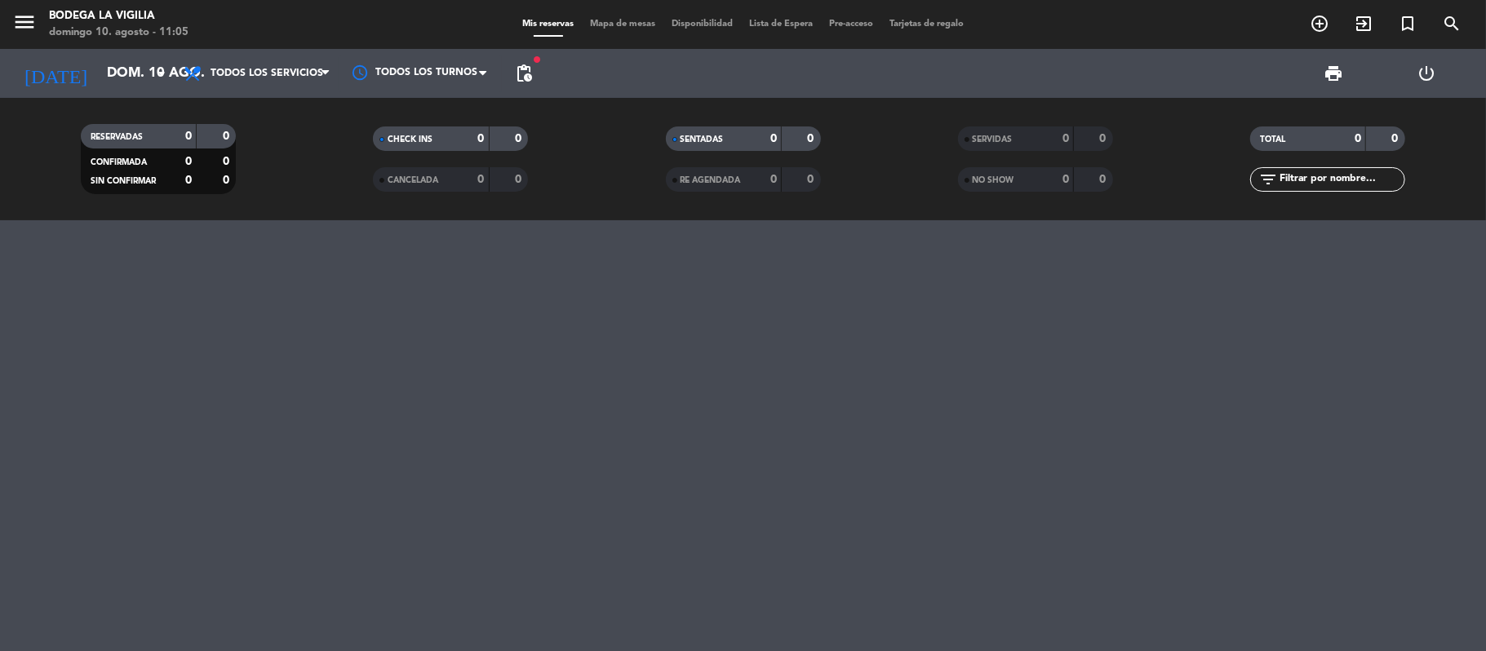
click at [26, 15] on icon "menu" at bounding box center [24, 22] width 24 height 24
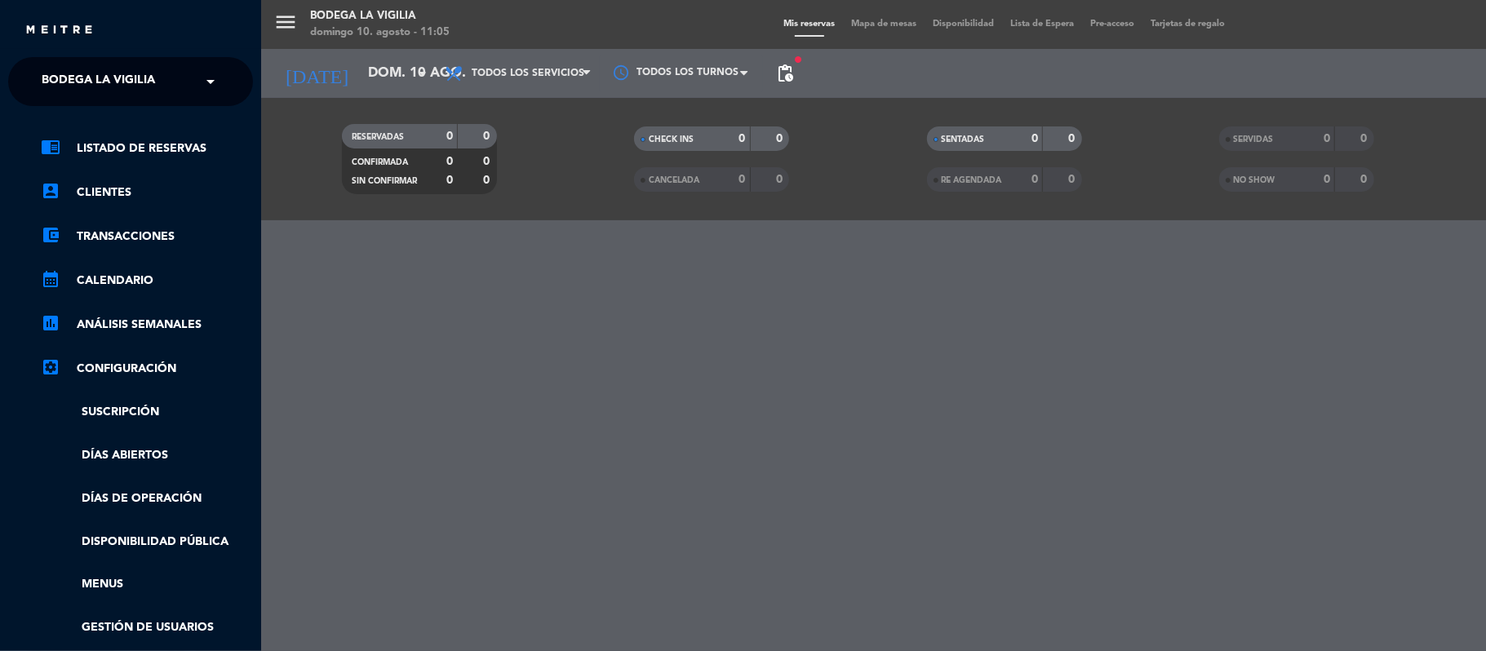
click at [18, 24] on div "close" at bounding box center [130, 24] width 261 height 49
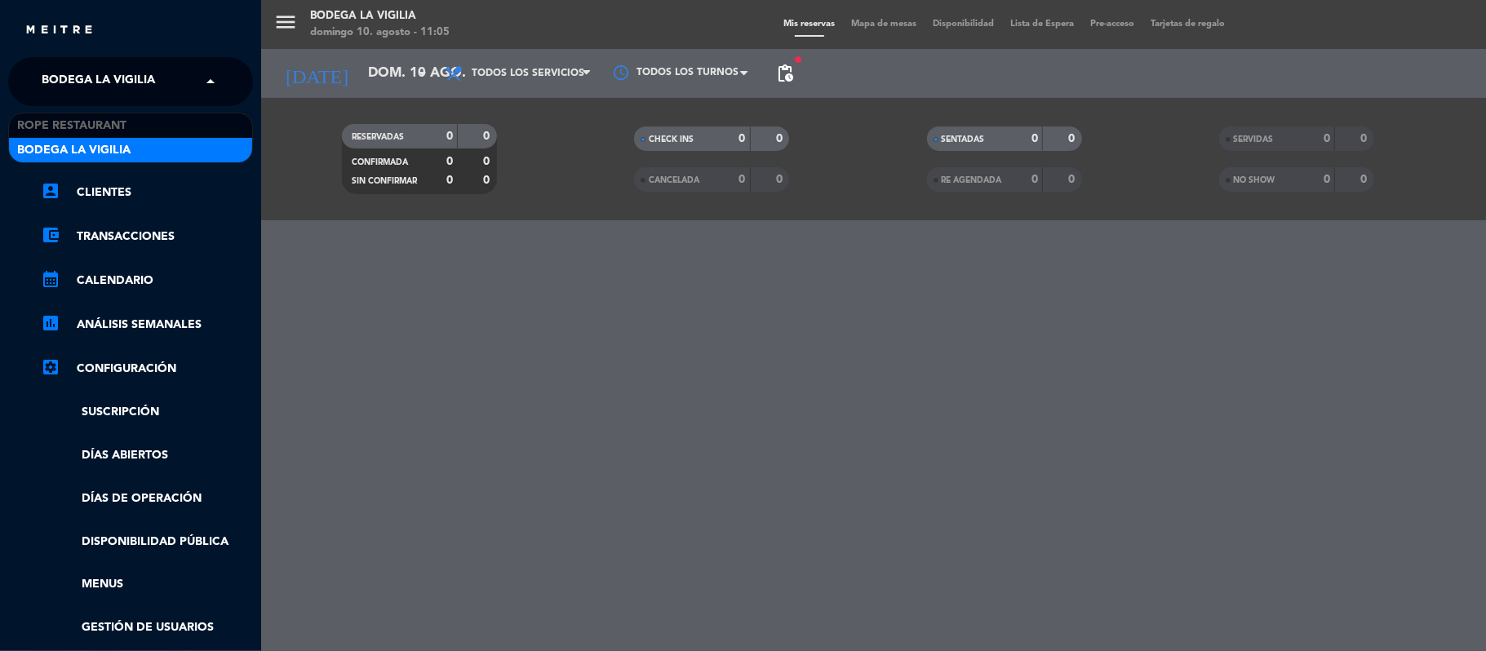
click at [86, 79] on span "Bodega La Vigilia" at bounding box center [98, 81] width 113 height 34
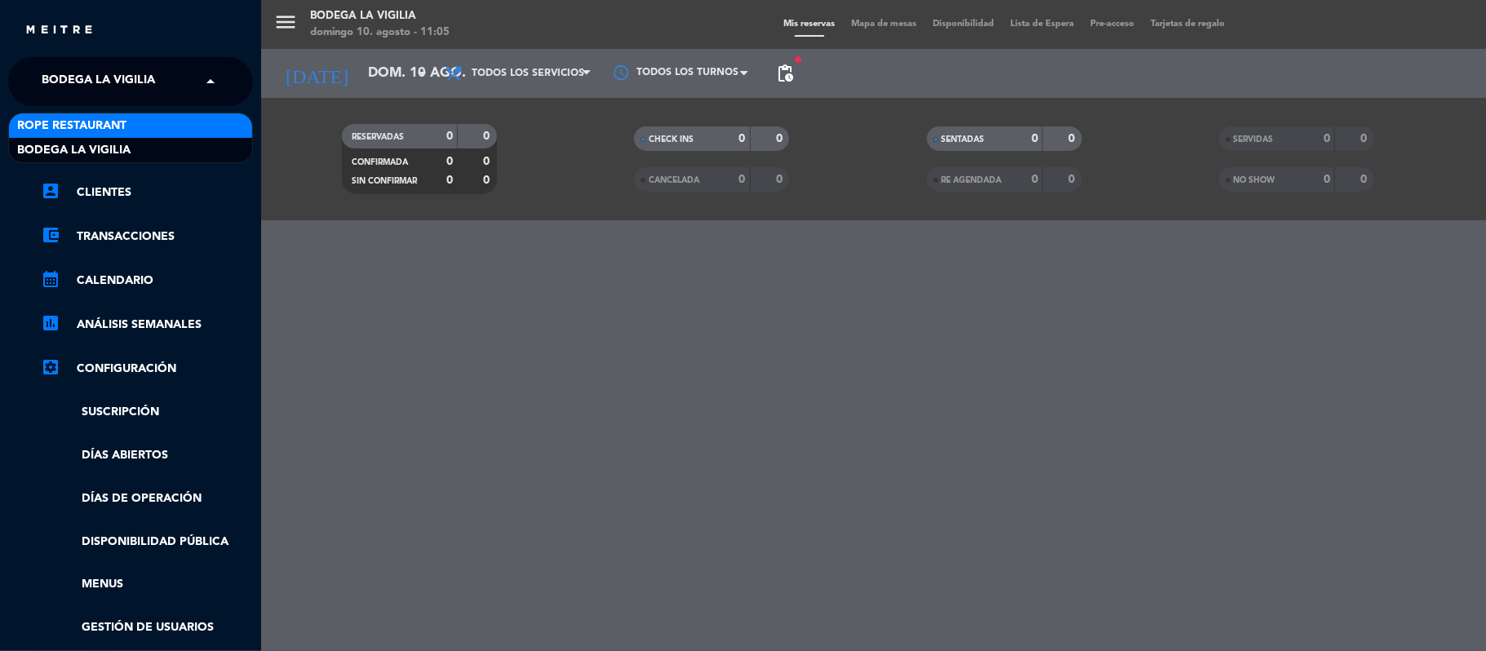
click at [118, 125] on span "Rope restaurant" at bounding box center [71, 126] width 109 height 19
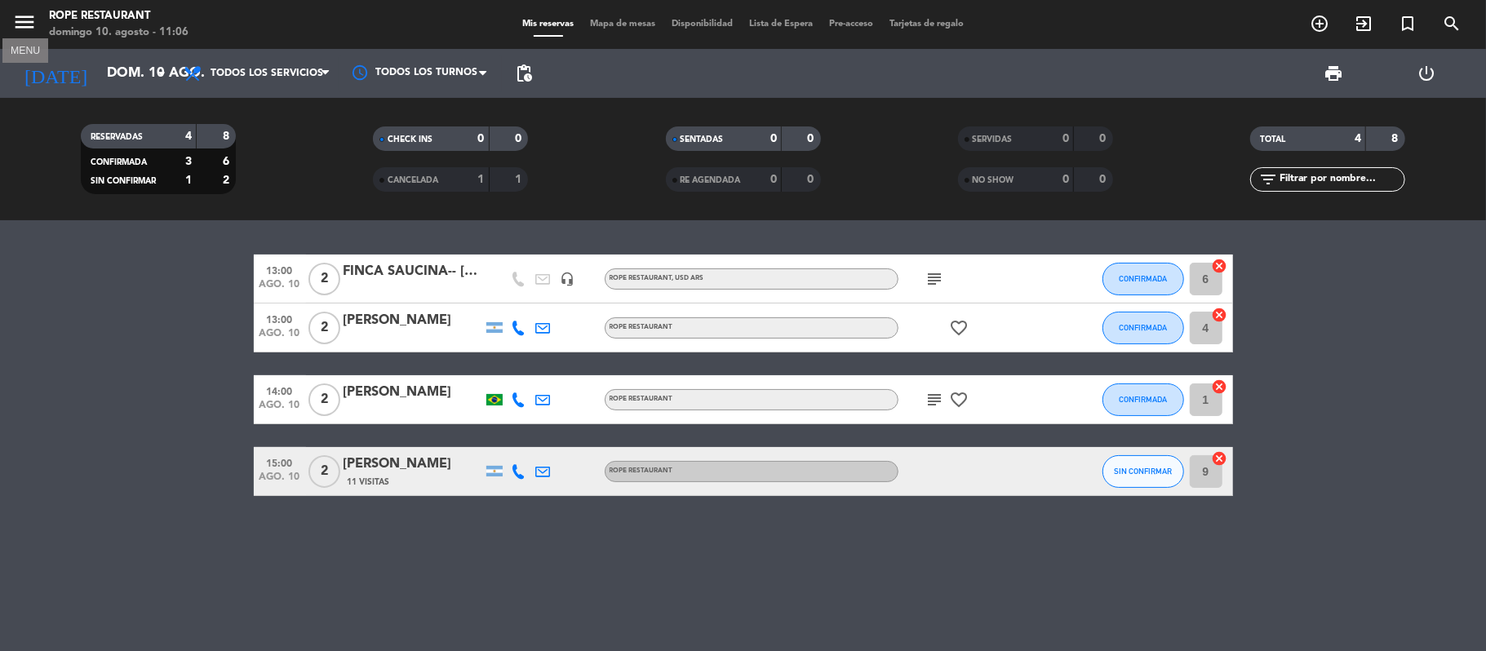
click at [23, 17] on icon "menu" at bounding box center [24, 22] width 24 height 24
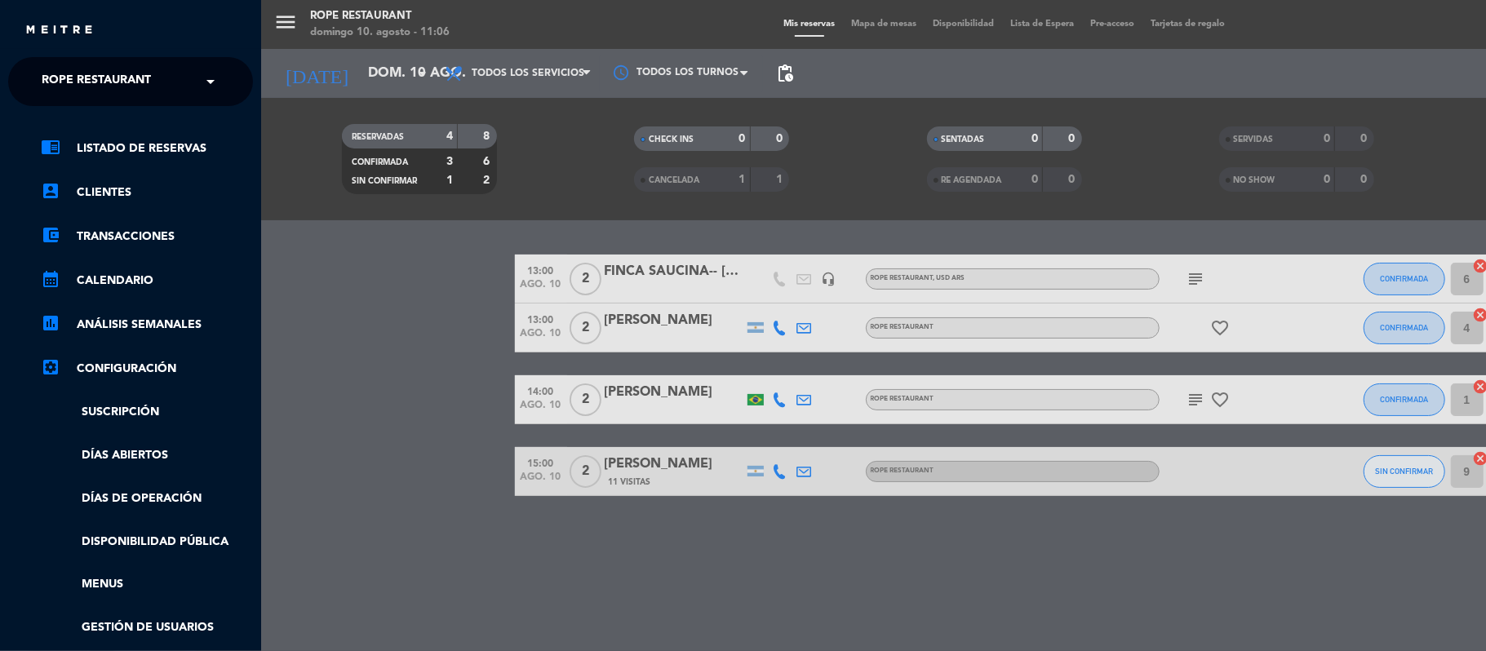
click at [96, 70] on span "Rope restaurant" at bounding box center [96, 81] width 109 height 34
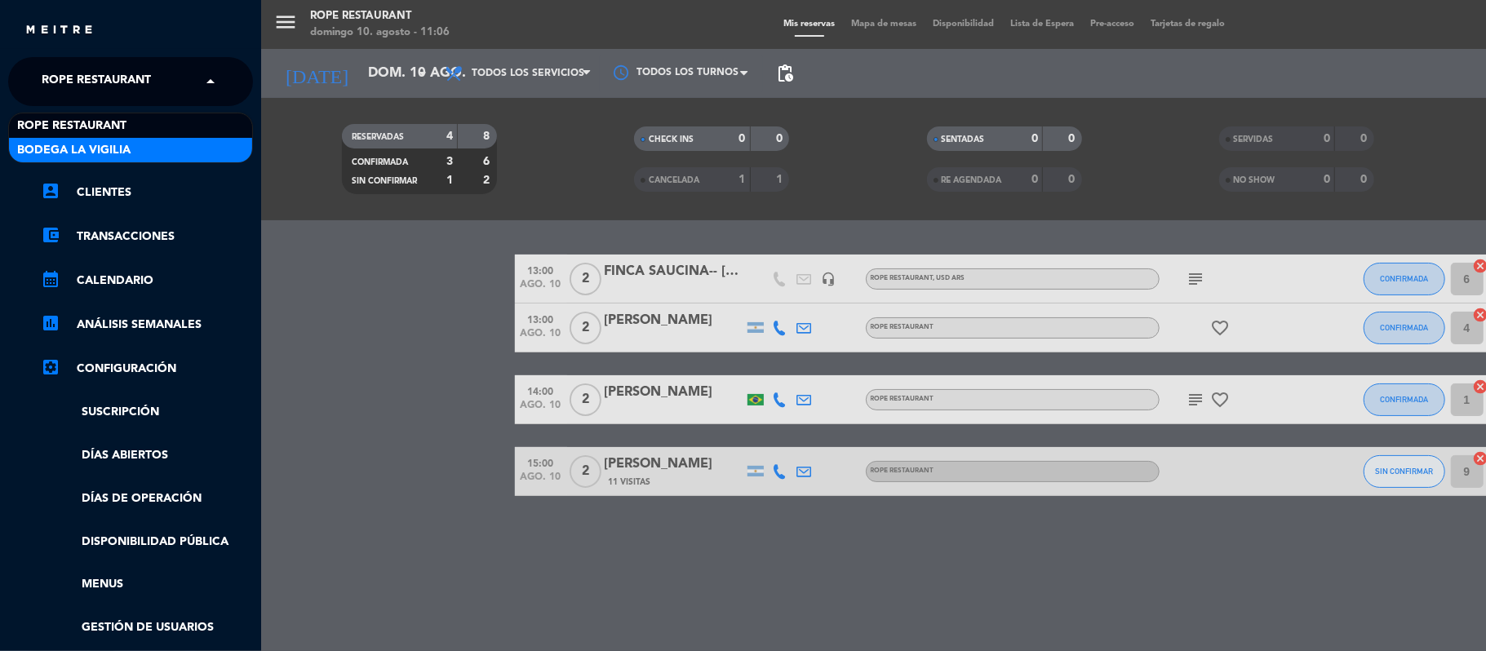
click at [118, 150] on span "Bodega La Vigilia" at bounding box center [73, 150] width 113 height 19
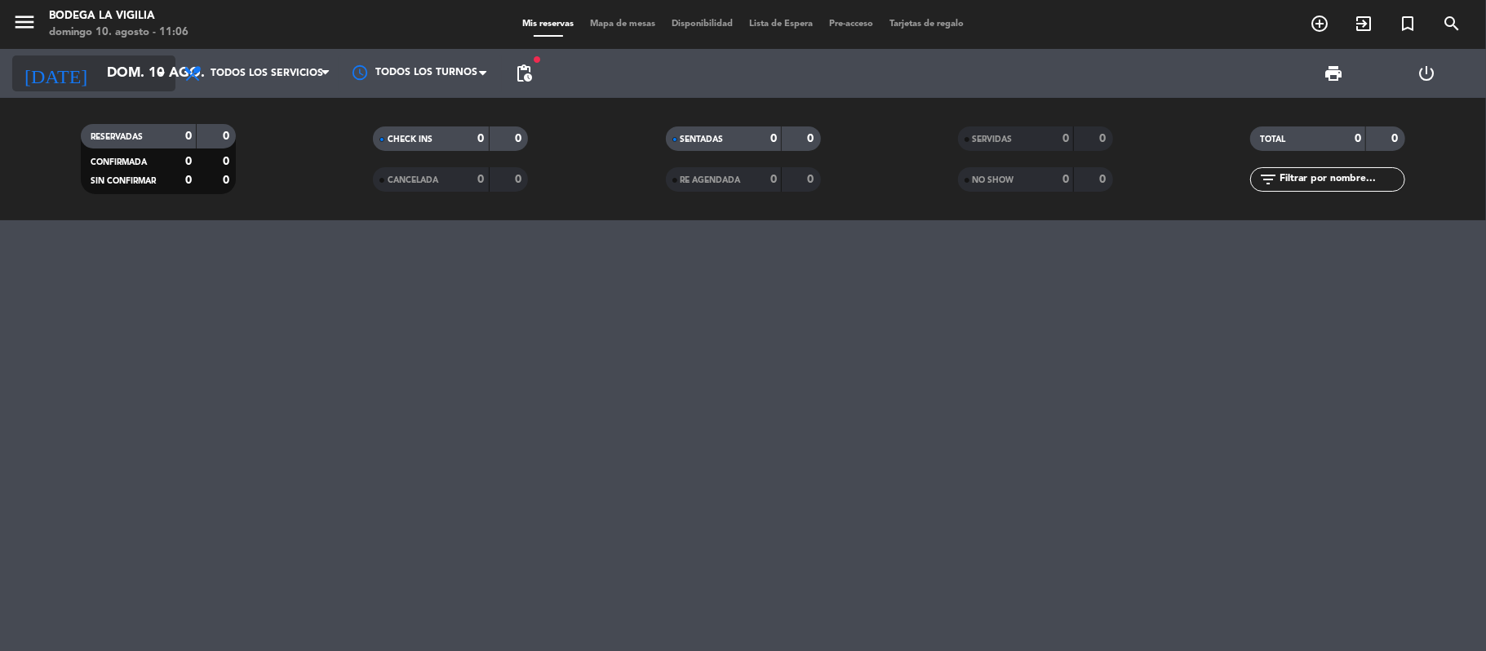
click at [127, 75] on input "dom. 10 ago." at bounding box center [187, 74] width 176 height 32
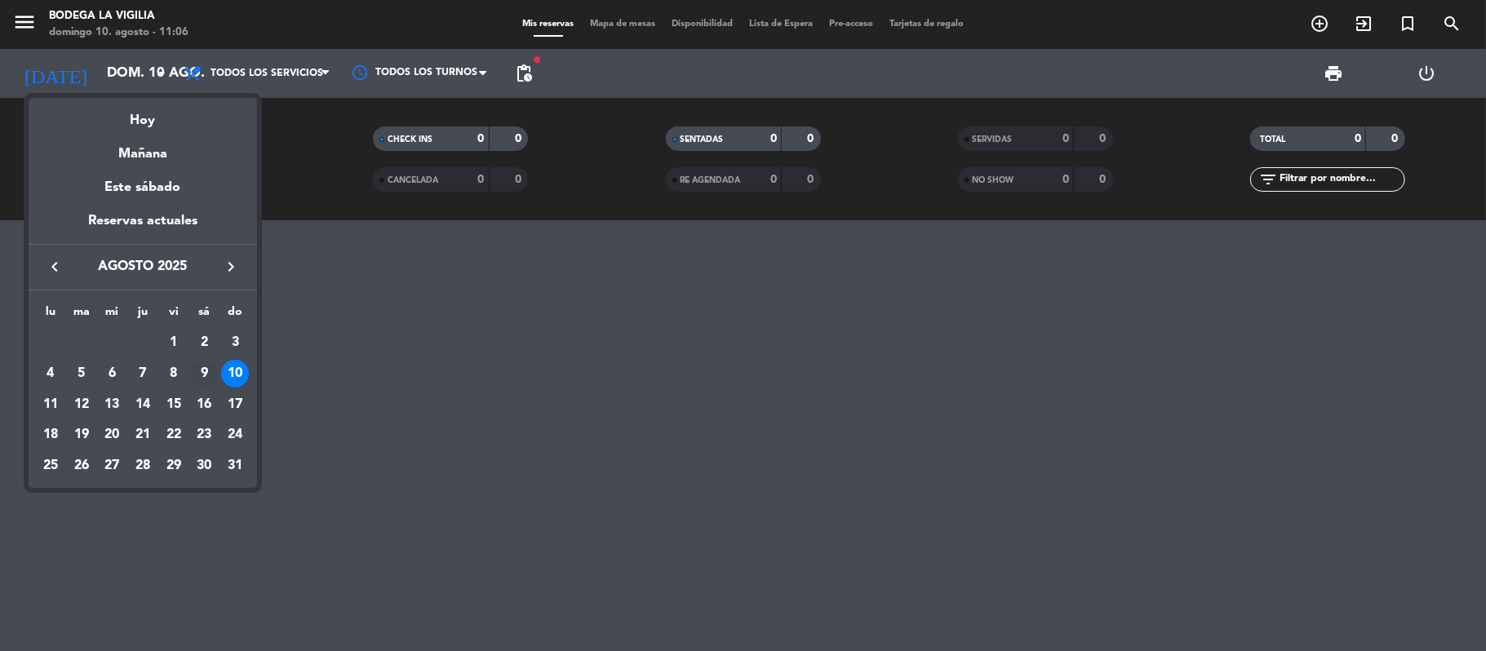
click at [199, 374] on div "9" at bounding box center [204, 374] width 28 height 28
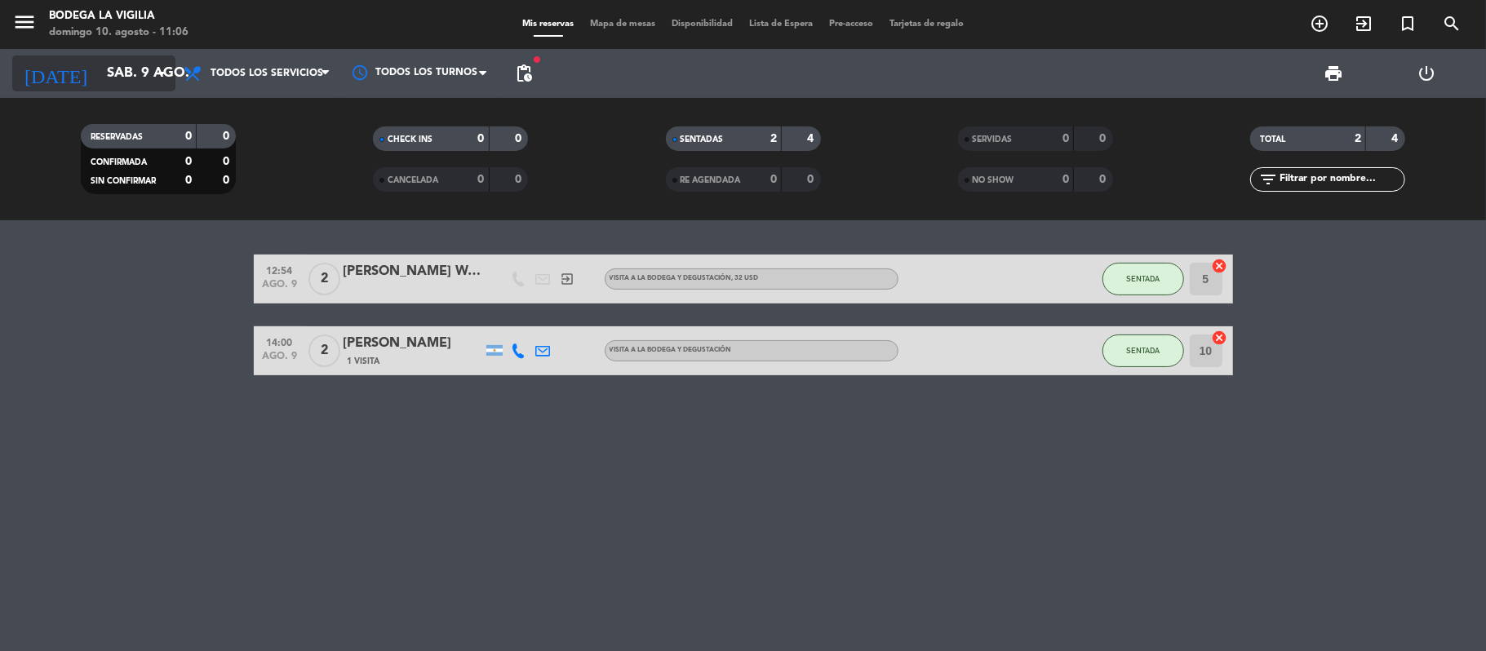
click at [121, 72] on input "sáb. 9 ago." at bounding box center [187, 74] width 176 height 32
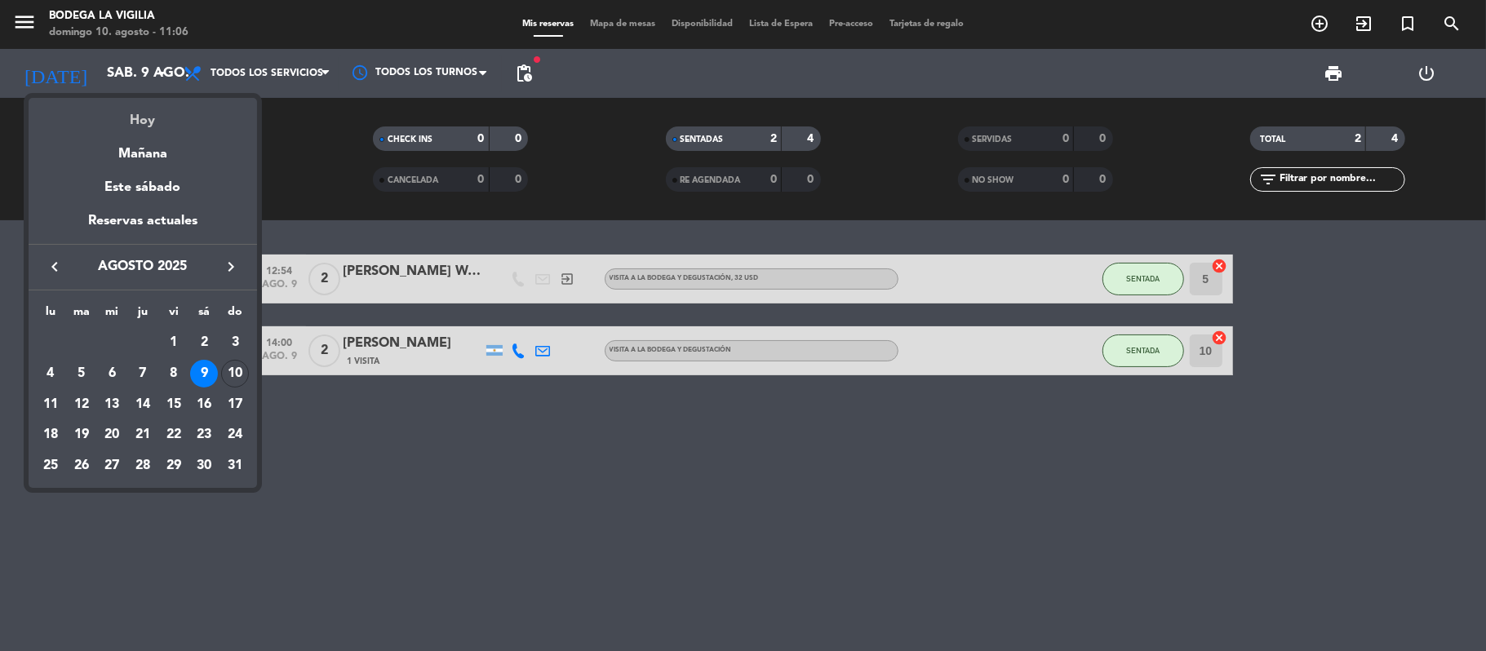
click at [147, 113] on div "Hoy" at bounding box center [143, 114] width 228 height 33
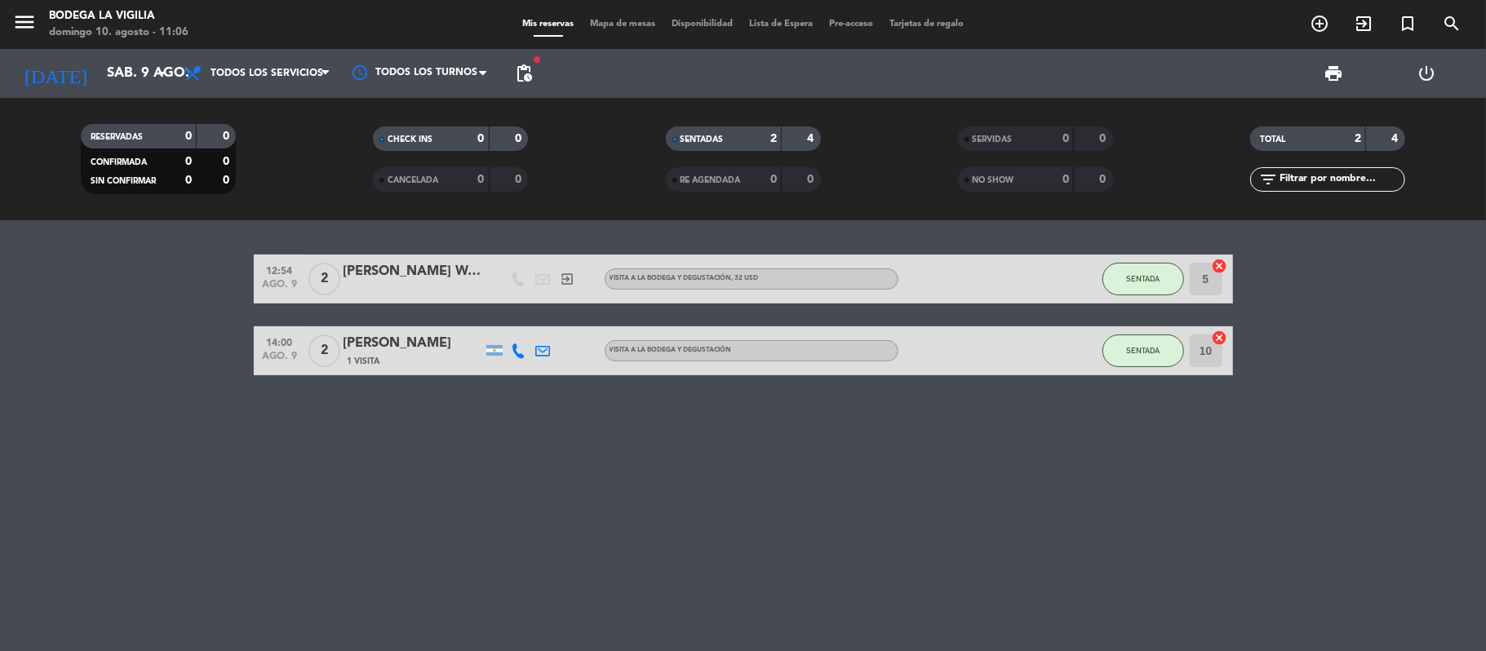
type input "dom. 10 ago."
